Goal: Check status: Check status

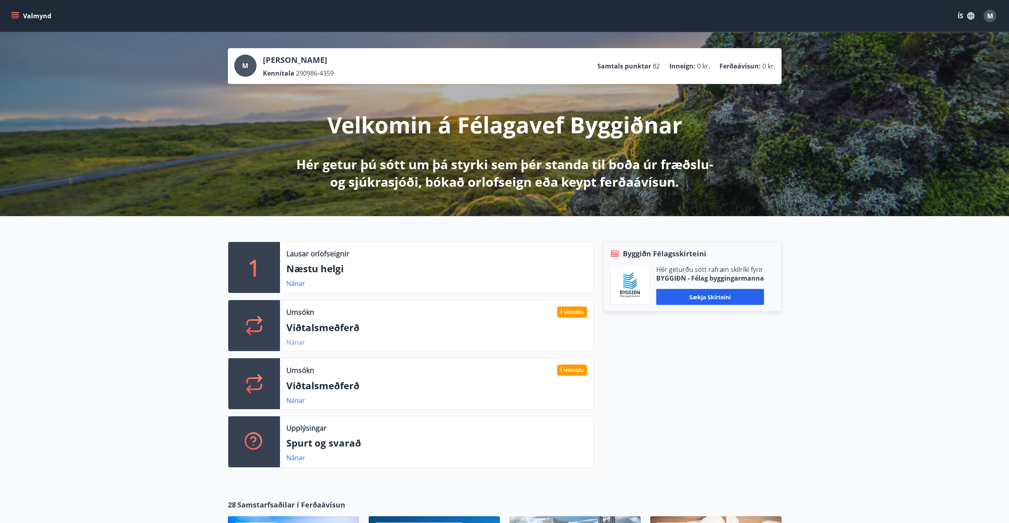
click at [295, 344] on link "Nánar" at bounding box center [295, 342] width 19 height 9
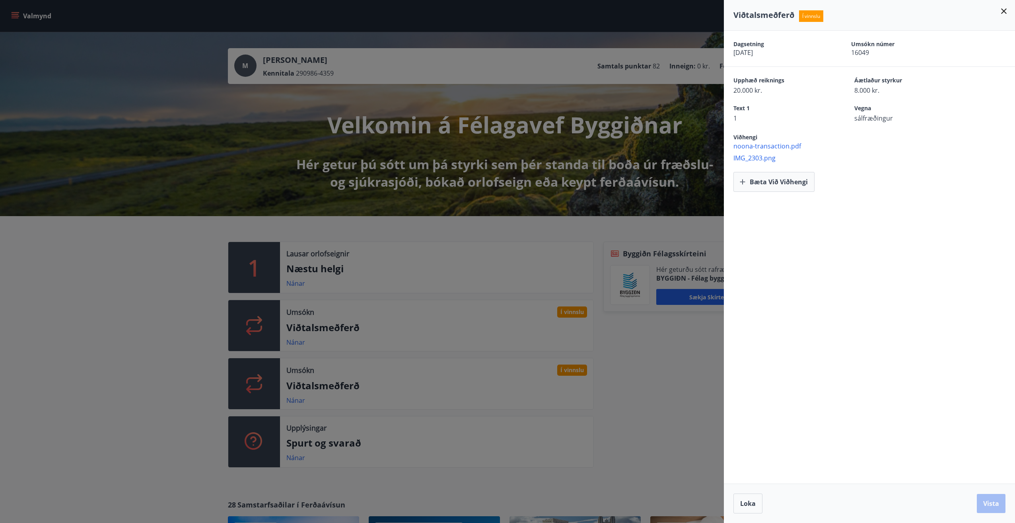
click at [122, 300] on div at bounding box center [507, 261] width 1015 height 523
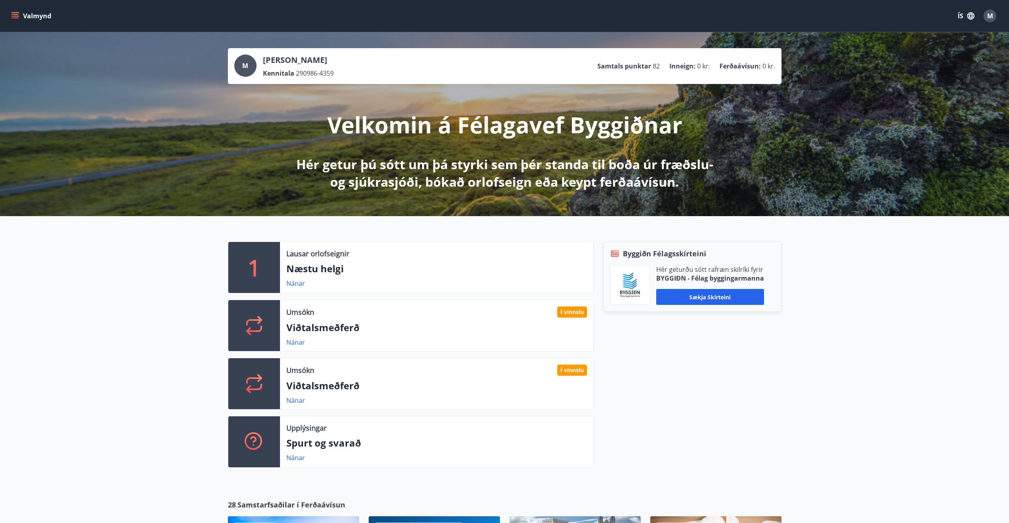
click at [15, 15] on icon "menu" at bounding box center [15, 14] width 7 height 1
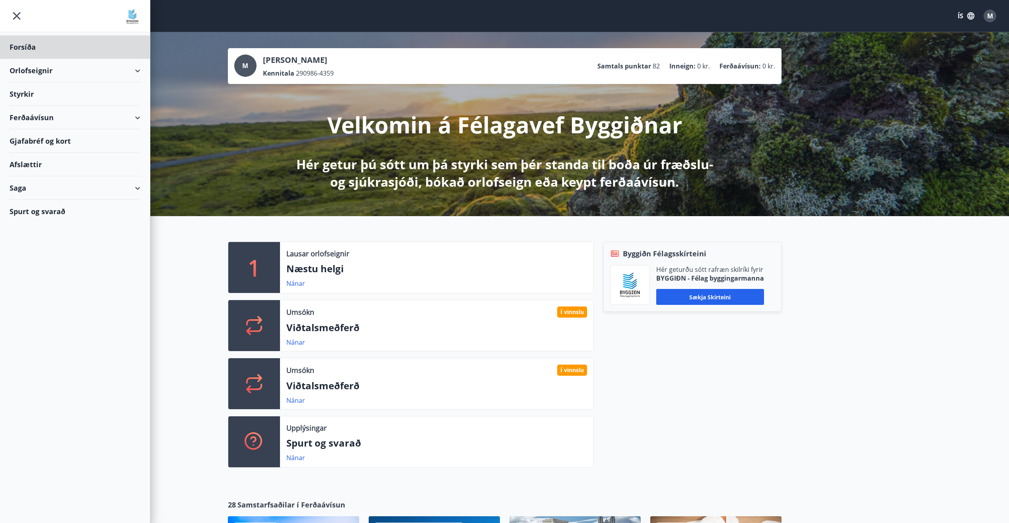
click at [19, 59] on div "Styrkir" at bounding box center [75, 46] width 131 height 23
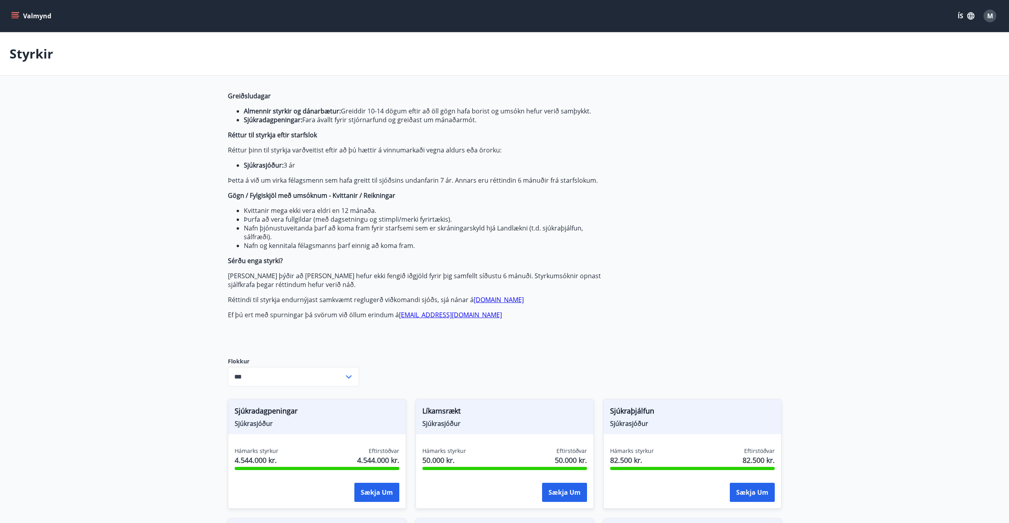
scroll to position [119, 0]
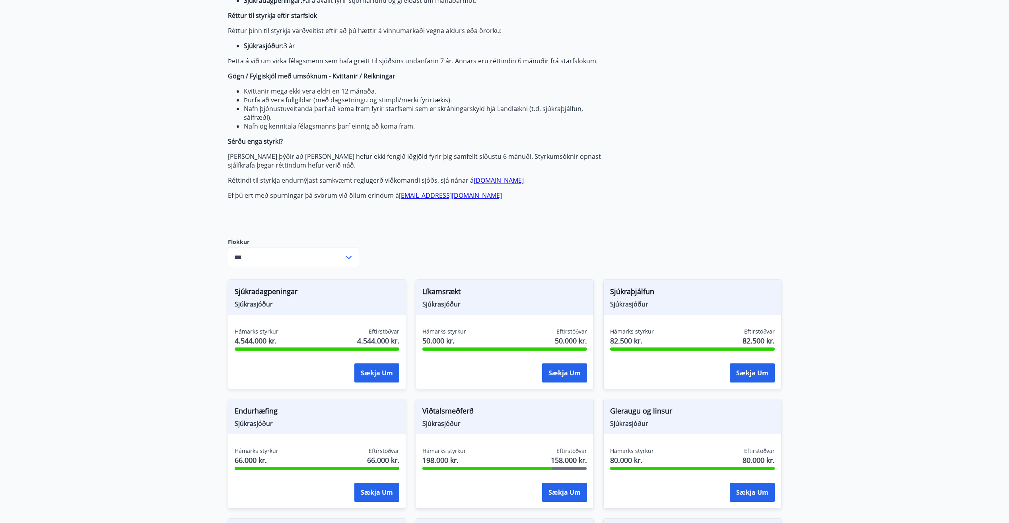
click at [350, 253] on icon at bounding box center [349, 258] width 10 height 10
click at [249, 291] on li "Sjúkrasjóður" at bounding box center [293, 288] width 130 height 14
type input "**********"
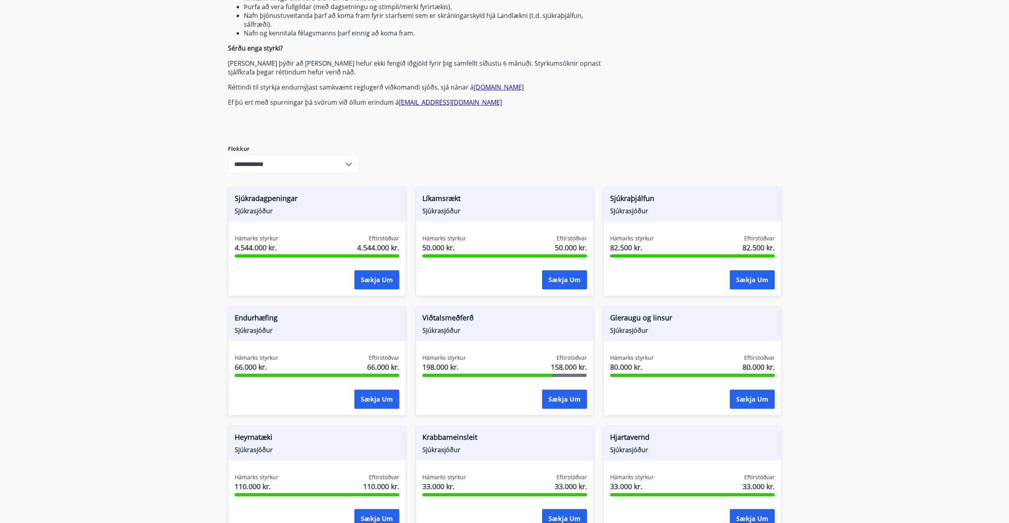
scroll to position [0, 0]
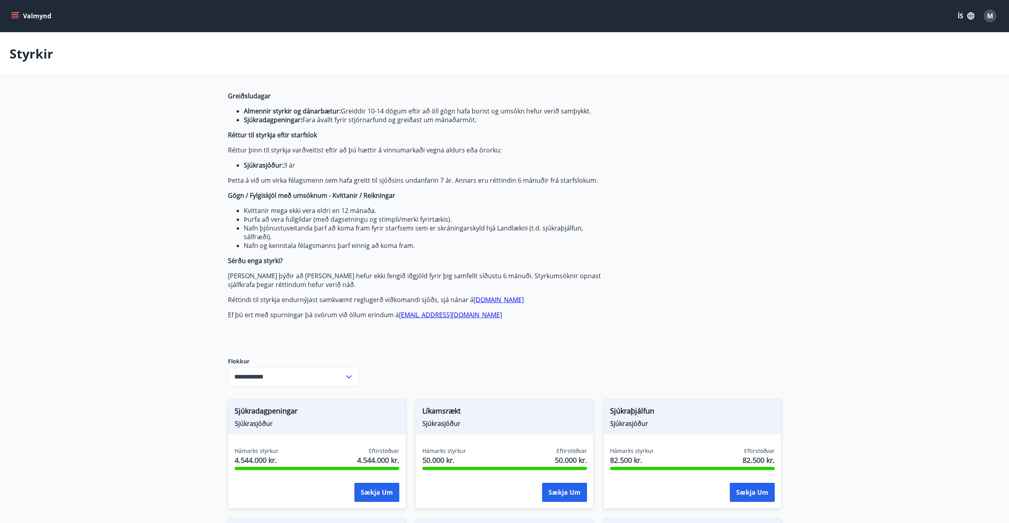
click at [17, 13] on icon "menu" at bounding box center [15, 16] width 8 height 8
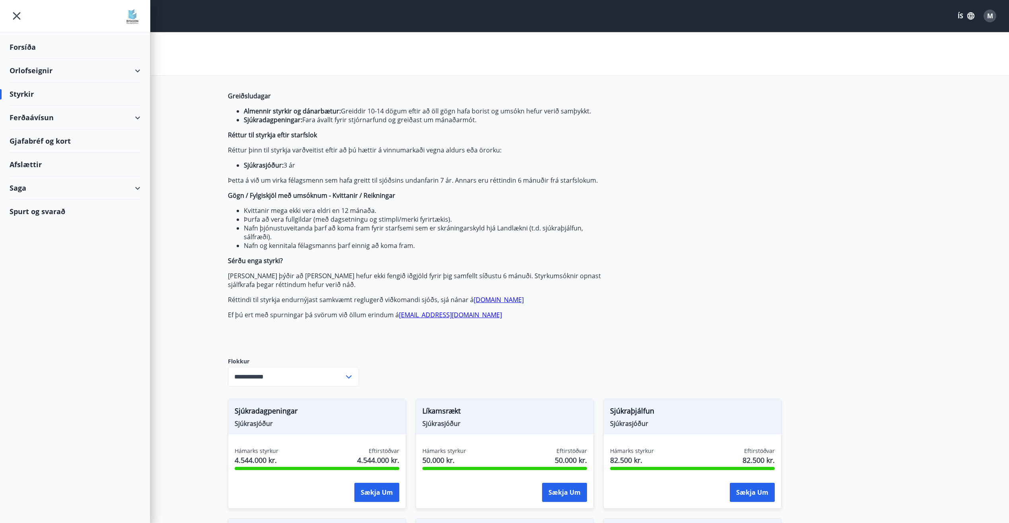
click at [135, 190] on div "Saga" at bounding box center [75, 187] width 131 height 23
click at [34, 292] on div "Styrkjasaga" at bounding box center [75, 291] width 118 height 17
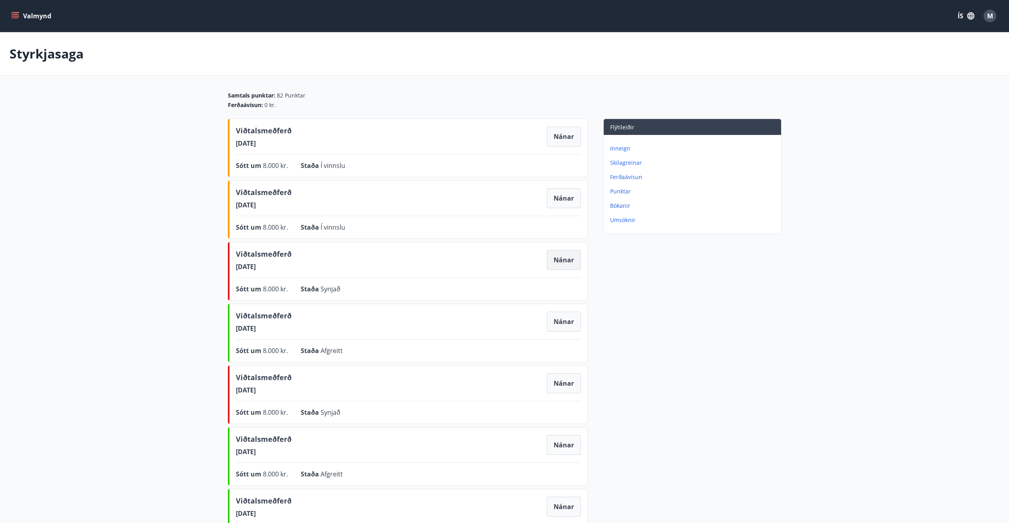
click at [560, 261] on button "Nánar" at bounding box center [564, 260] width 34 height 20
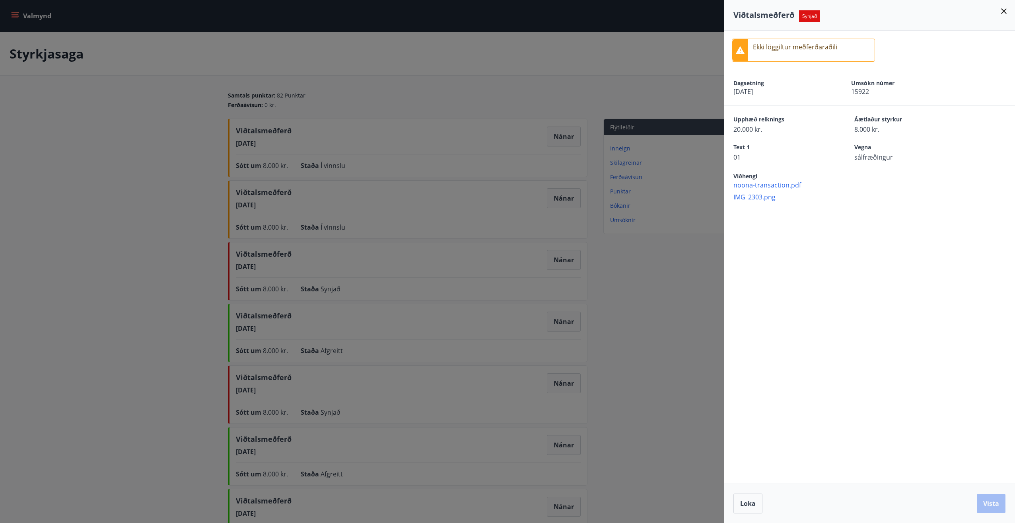
click at [1006, 11] on icon at bounding box center [1004, 11] width 10 height 10
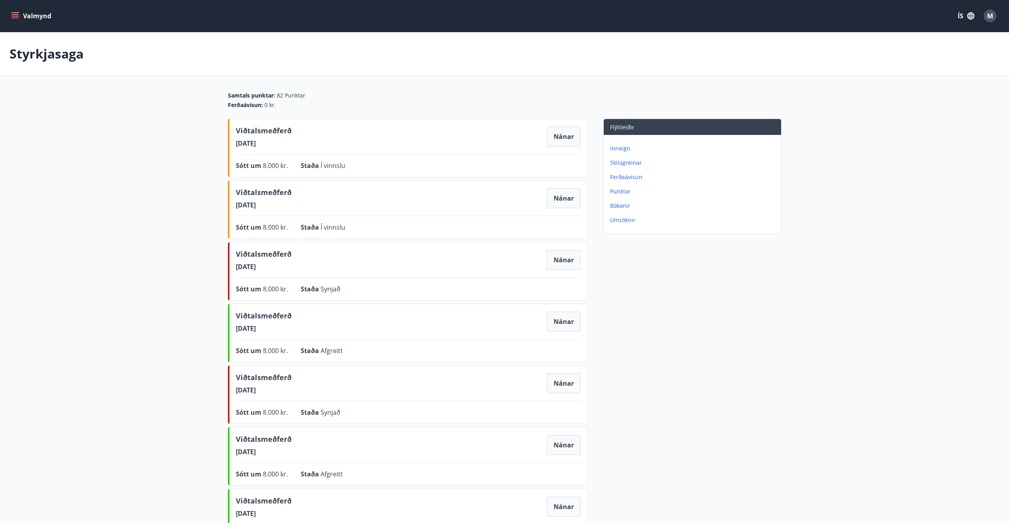
click at [117, 146] on main "Styrkjasaga Samtals punktar : 82 Punktar Ferðaávísun : 0 kr. Viðtalsmeðferð [DA…" at bounding box center [504, 383] width 1009 height 703
click at [12, 16] on icon "menu" at bounding box center [15, 16] width 8 height 8
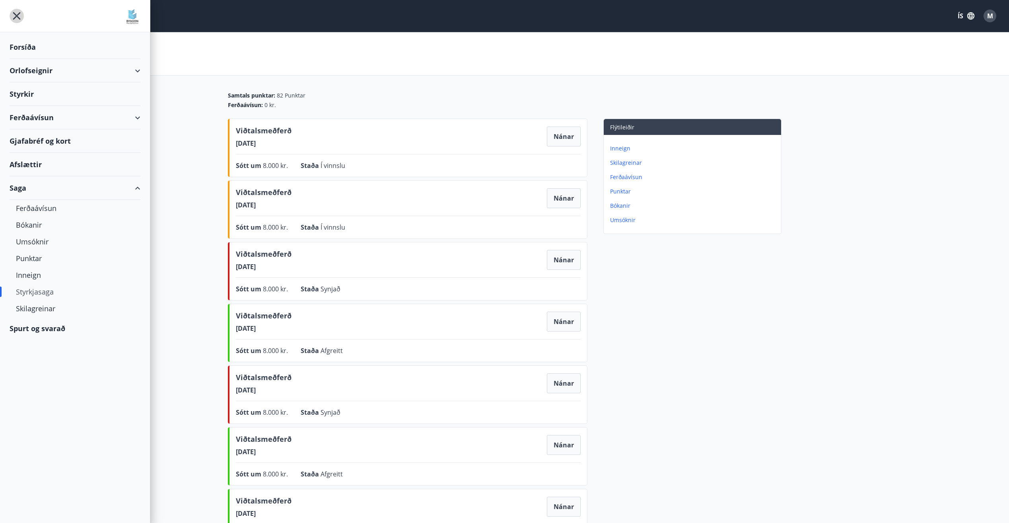
click at [18, 14] on icon "menu" at bounding box center [17, 16] width 14 height 14
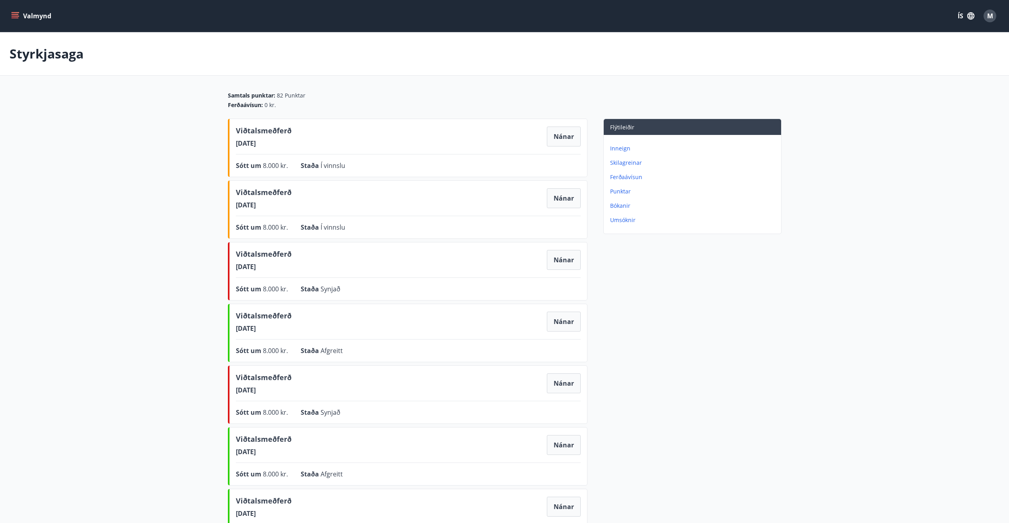
click at [18, 15] on icon "menu" at bounding box center [15, 16] width 8 height 8
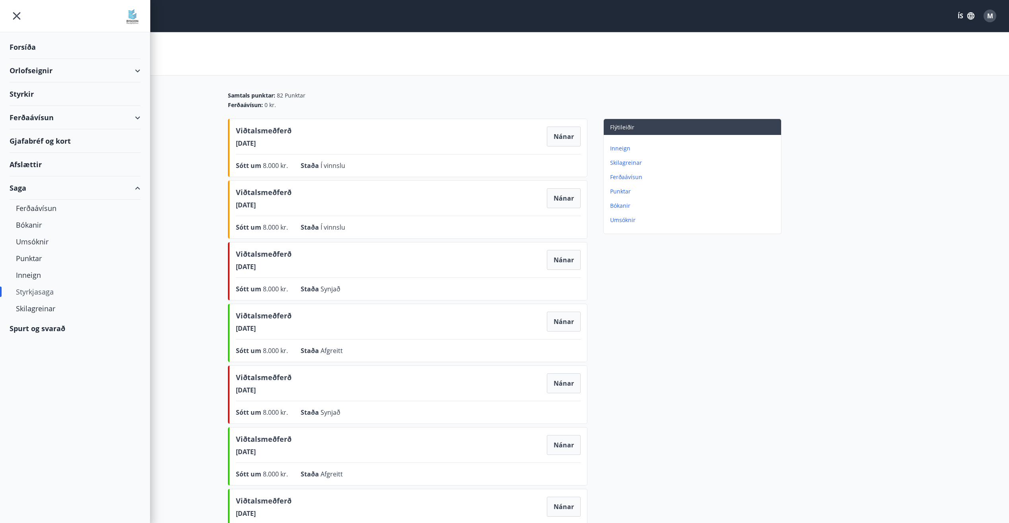
click at [192, 235] on main "Styrkjasaga Samtals punktar : 82 Punktar Ferðaávísun : 0 kr. Viðtalsmeðferð [DA…" at bounding box center [504, 383] width 1009 height 703
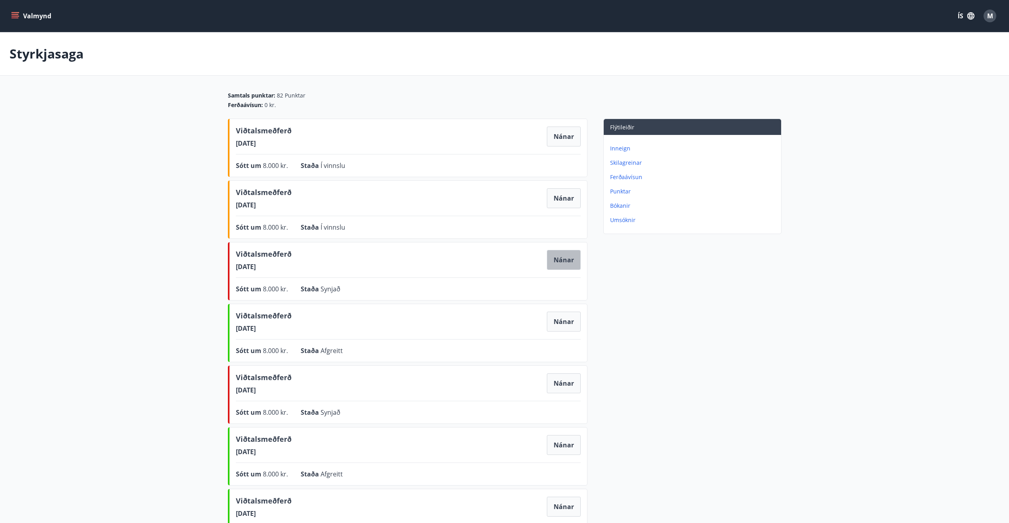
click at [548, 257] on button "Nánar" at bounding box center [564, 260] width 34 height 20
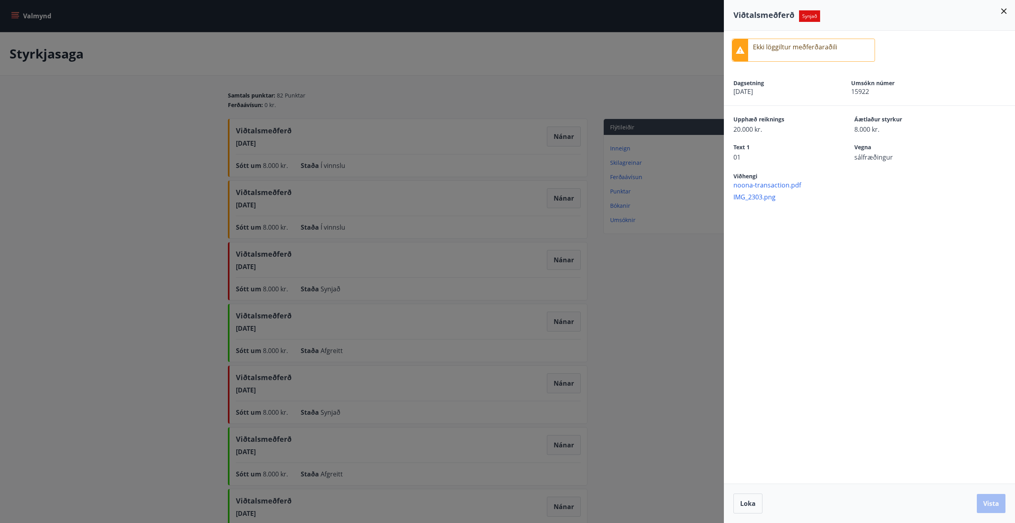
click at [356, 262] on div at bounding box center [507, 261] width 1015 height 523
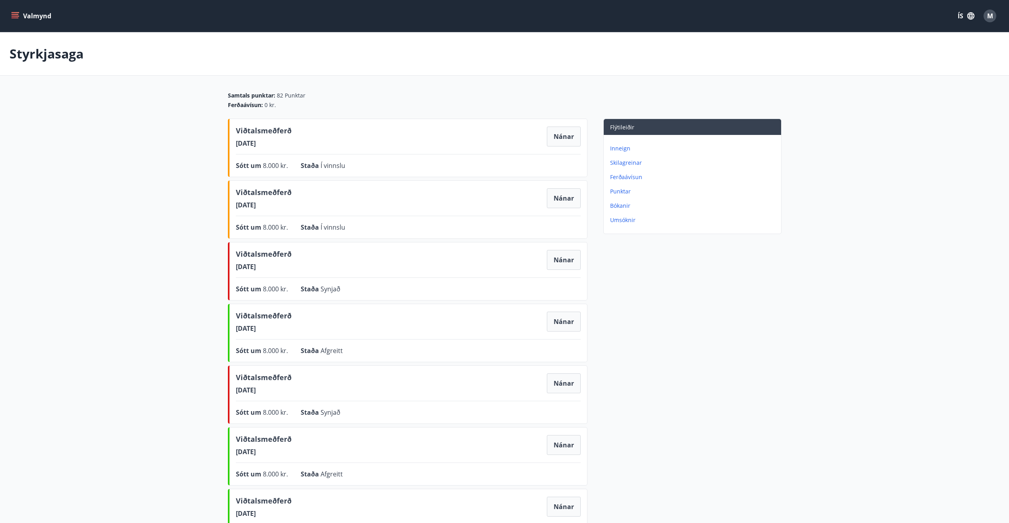
click at [261, 258] on span "Viðtalsmeðferð" at bounding box center [264, 256] width 56 height 14
click at [559, 264] on button "Nánar" at bounding box center [564, 260] width 34 height 20
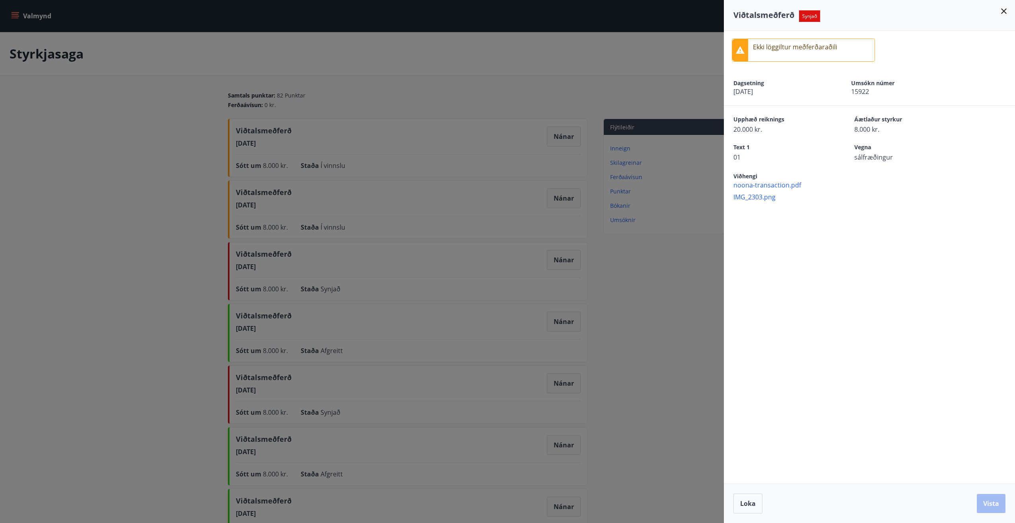
click at [629, 269] on div at bounding box center [507, 261] width 1015 height 523
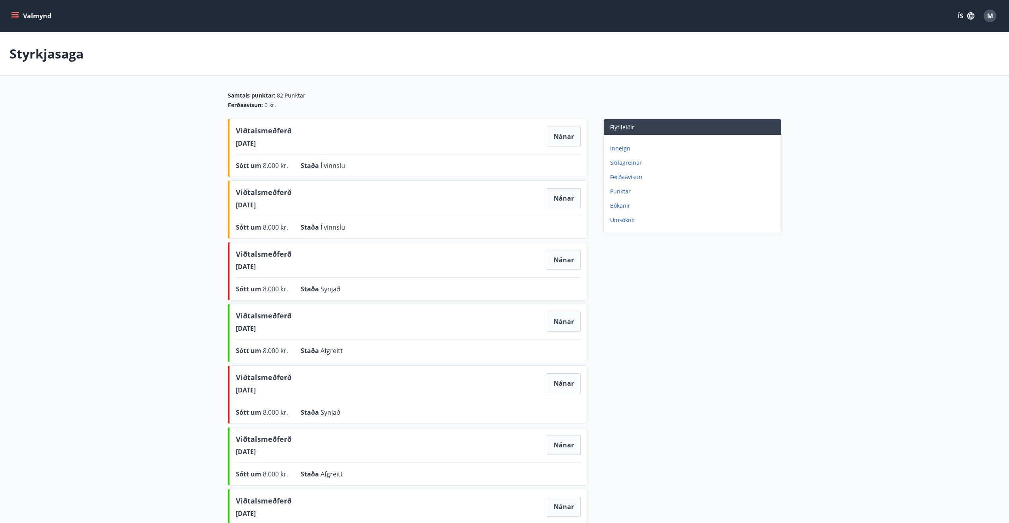
click at [601, 268] on div "Flýtileiðir Inneign Skilagreinar Ferðaávísun Punktar Bókanir Umsóknir" at bounding box center [684, 427] width 194 height 616
click at [556, 265] on button "Nánar" at bounding box center [564, 260] width 34 height 20
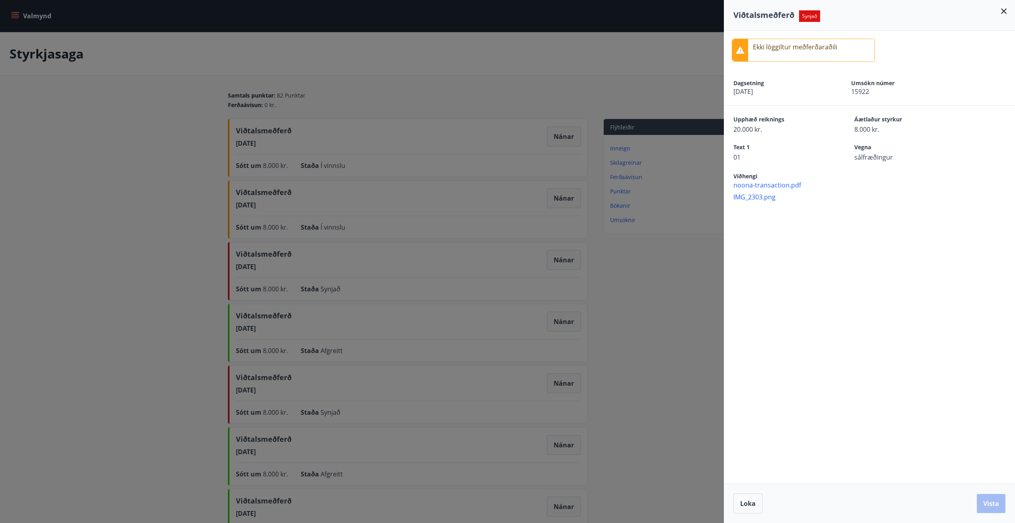
click at [635, 272] on div at bounding box center [507, 261] width 1015 height 523
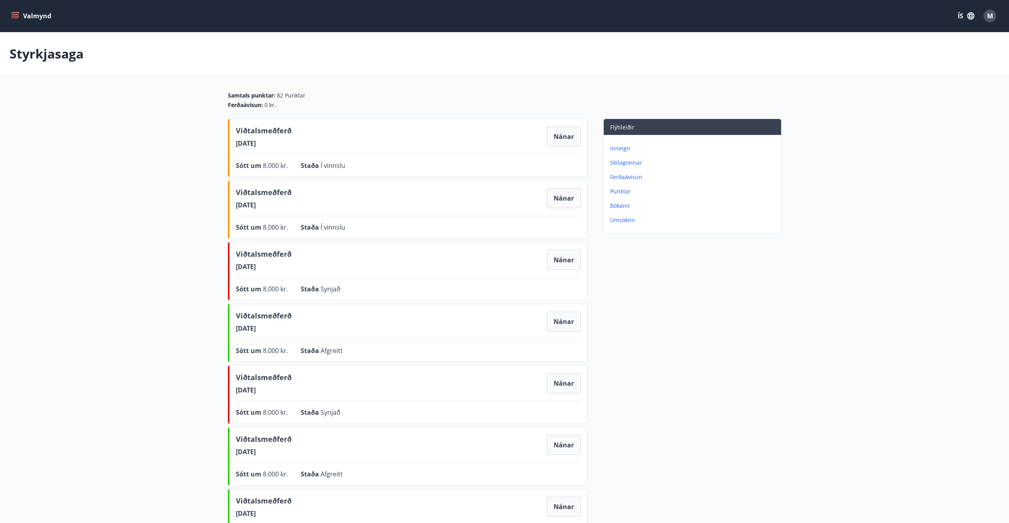
click at [597, 286] on div "Flýtileiðir Inneign Skilagreinar Ferðaávísun Punktar Bókanir Umsóknir" at bounding box center [684, 427] width 194 height 616
drag, startPoint x: 148, startPoint y: 220, endPoint x: 181, endPoint y: 227, distance: 34.2
click at [148, 220] on main "Styrkjasaga Samtals punktar : 82 Punktar Ferðaávísun : 0 kr. Viðtalsmeðferð [DA…" at bounding box center [504, 383] width 1009 height 703
click at [282, 103] on div "Ferðaávísun : 0 kr." at bounding box center [505, 105] width 554 height 8
drag, startPoint x: 278, startPoint y: 106, endPoint x: 227, endPoint y: 97, distance: 51.6
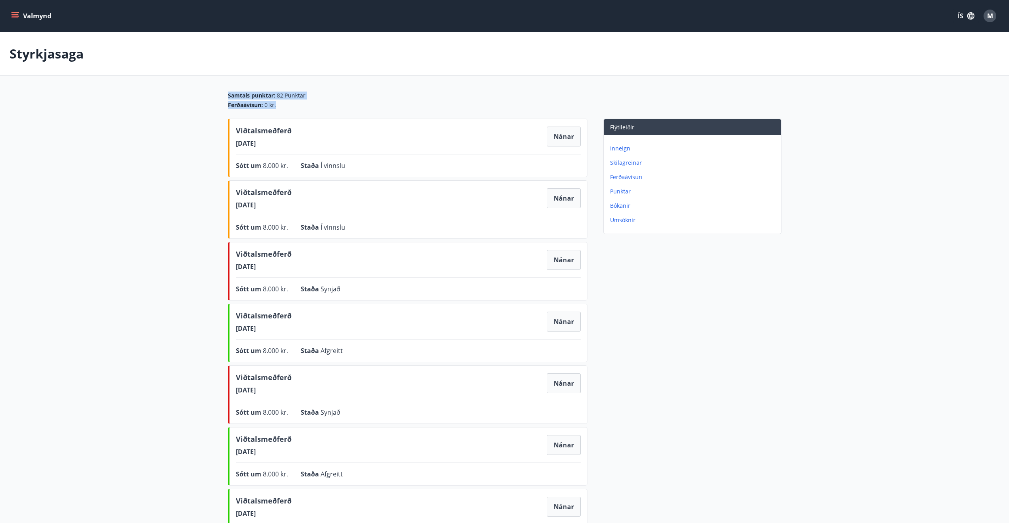
click at [227, 97] on div "Samtals punktar : 82 Punktar Ferðaávísun : 0 kr. Viðtalsmeðferð [DATE] Nánar Só…" at bounding box center [504, 412] width 573 height 643
click at [291, 108] on div "Ferðaávísun : 0 kr." at bounding box center [505, 105] width 554 height 8
drag, startPoint x: 284, startPoint y: 106, endPoint x: 223, endPoint y: 97, distance: 61.4
click at [223, 97] on div "Samtals punktar : 82 Punktar Ferðaávísun : 0 kr. Viðtalsmeðferð [DATE] Nánar Só…" at bounding box center [504, 412] width 573 height 643
drag, startPoint x: 223, startPoint y: 97, endPoint x: 286, endPoint y: 107, distance: 63.9
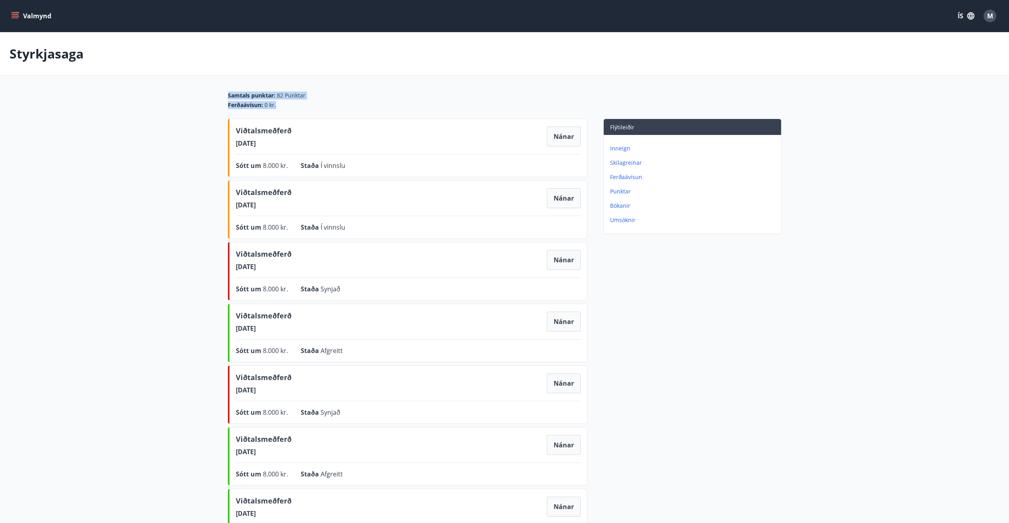
click at [286, 107] on div "Ferðaávísun : 0 kr." at bounding box center [505, 105] width 554 height 8
click at [287, 105] on div "Ferðaávísun : 0 kr." at bounding box center [505, 105] width 554 height 8
click at [265, 105] on span "0 kr." at bounding box center [270, 105] width 12 height 8
drag, startPoint x: 279, startPoint y: 106, endPoint x: 222, endPoint y: 95, distance: 57.5
click at [222, 95] on div "Samtals punktar : 82 Punktar Ferðaávísun : 0 kr. Viðtalsmeðferð [DATE] Nánar Só…" at bounding box center [504, 412] width 573 height 643
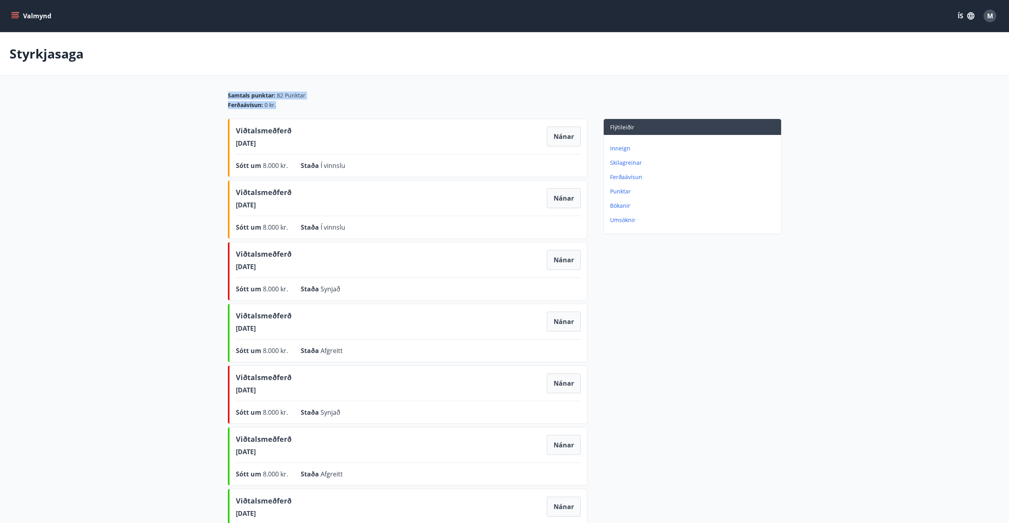
click at [272, 104] on span "0 kr." at bounding box center [270, 105] width 12 height 8
click at [331, 101] on div "Samtals punktar : 82 Punktar Ferðaávísun : 0 kr." at bounding box center [505, 99] width 554 height 17
click at [175, 102] on main "Styrkjasaga Samtals punktar : 82 Punktar Ferðaávísun : 0 kr. Viðtalsmeðferð [DA…" at bounding box center [504, 383] width 1009 height 703
click at [492, 91] on main "Styrkjasaga Samtals punktar : 82 Punktar Ferðaávísun : 0 kr. Viðtalsmeðferð [DA…" at bounding box center [504, 383] width 1009 height 703
click at [910, 124] on main "Styrkjasaga Samtals punktar : 82 Punktar Ferðaávísun : 0 kr. Viðtalsmeðferð [DA…" at bounding box center [504, 383] width 1009 height 703
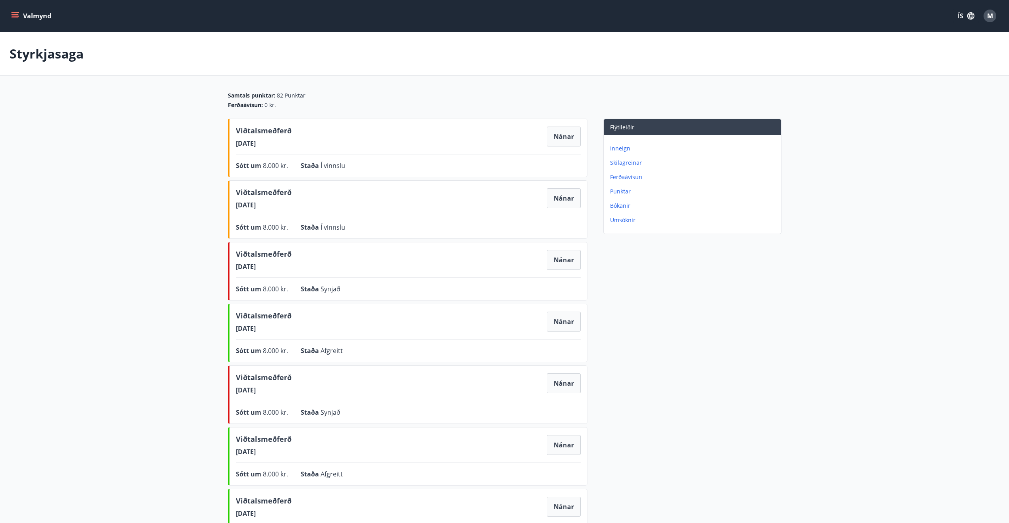
click at [13, 15] on icon "menu" at bounding box center [15, 14] width 7 height 1
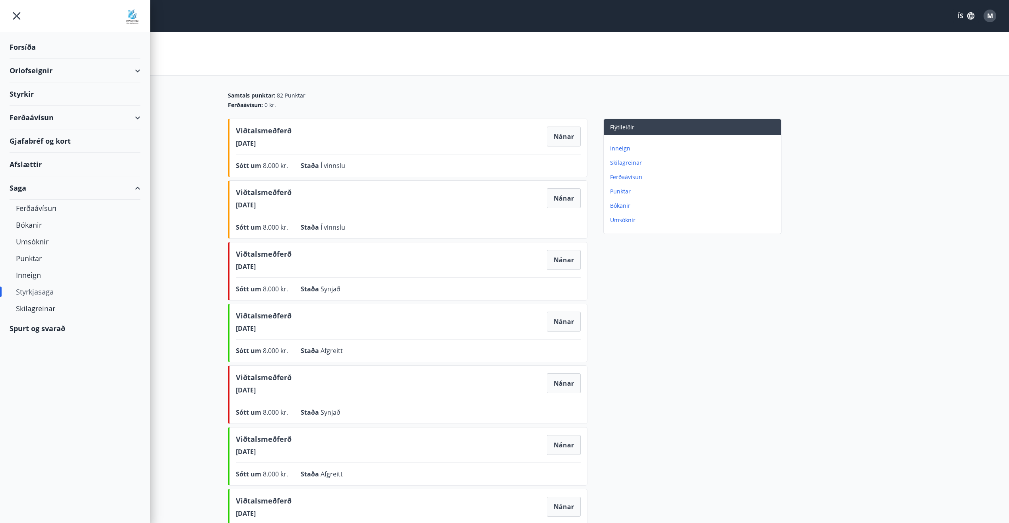
click at [19, 48] on div "Forsíða" at bounding box center [75, 46] width 131 height 23
